Goal: Information Seeking & Learning: Learn about a topic

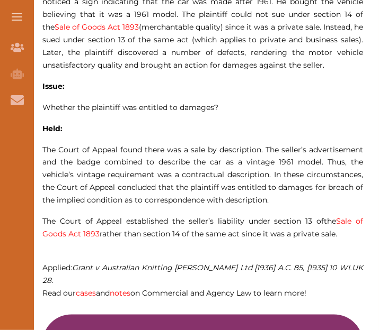
scroll to position [672, 0]
